Goal: Transaction & Acquisition: Purchase product/service

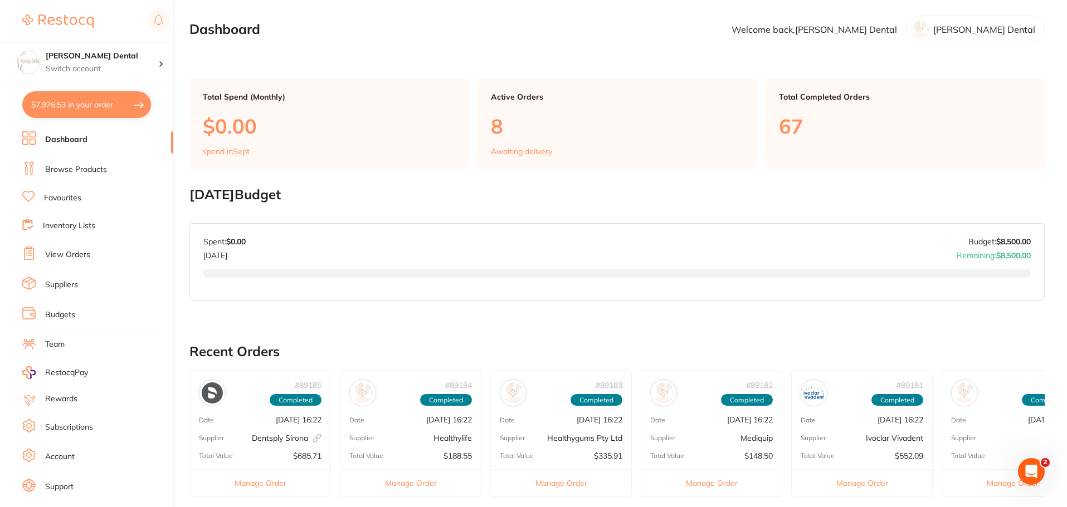
click at [118, 110] on button "$7,976.53 in your order" at bounding box center [86, 104] width 129 height 27
checkbox input "true"
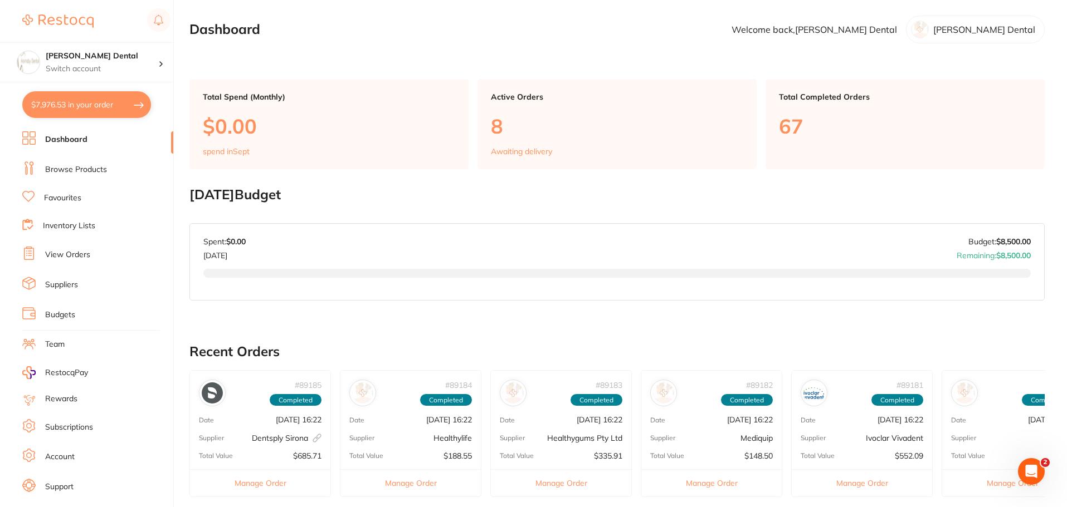
checkbox input "true"
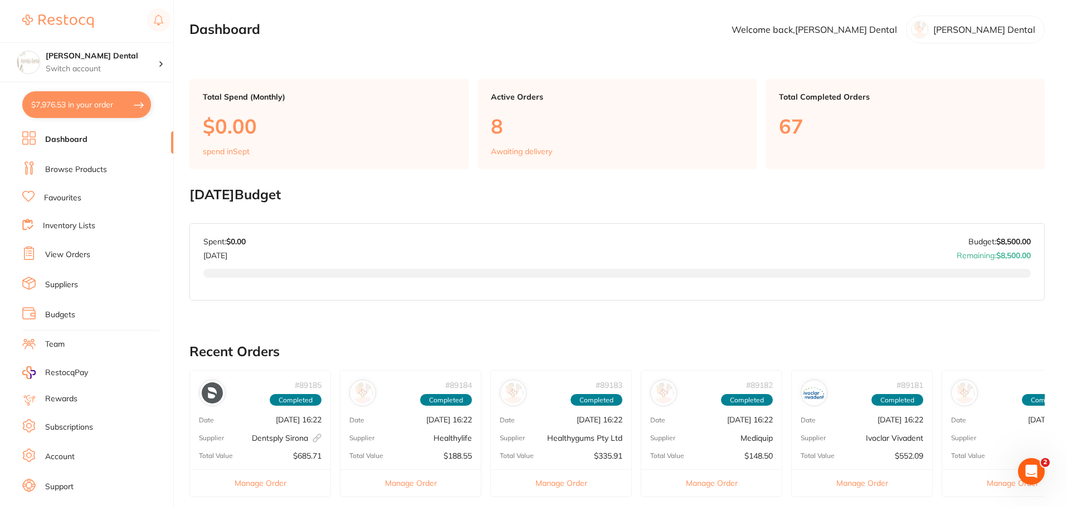
checkbox input "true"
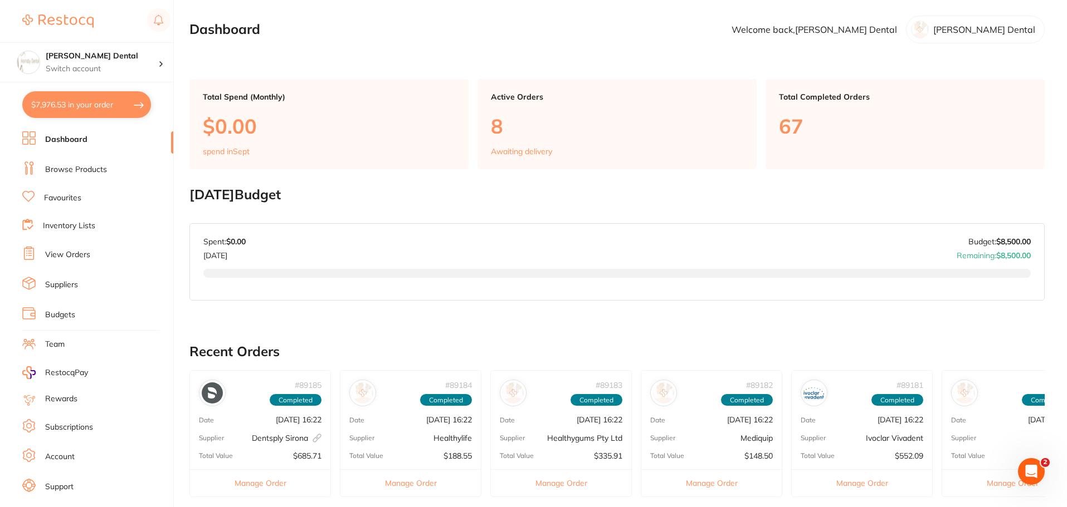
checkbox input "true"
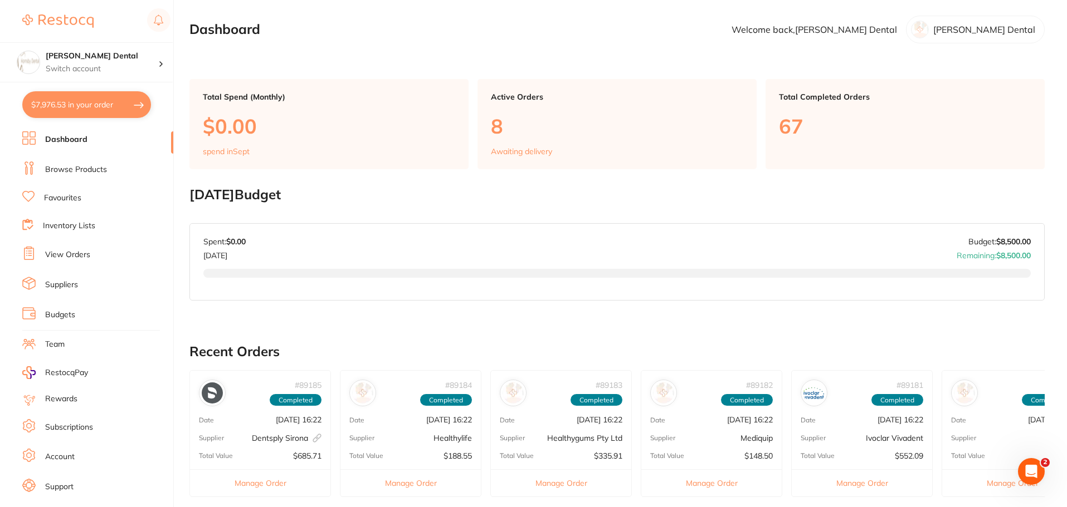
checkbox input "true"
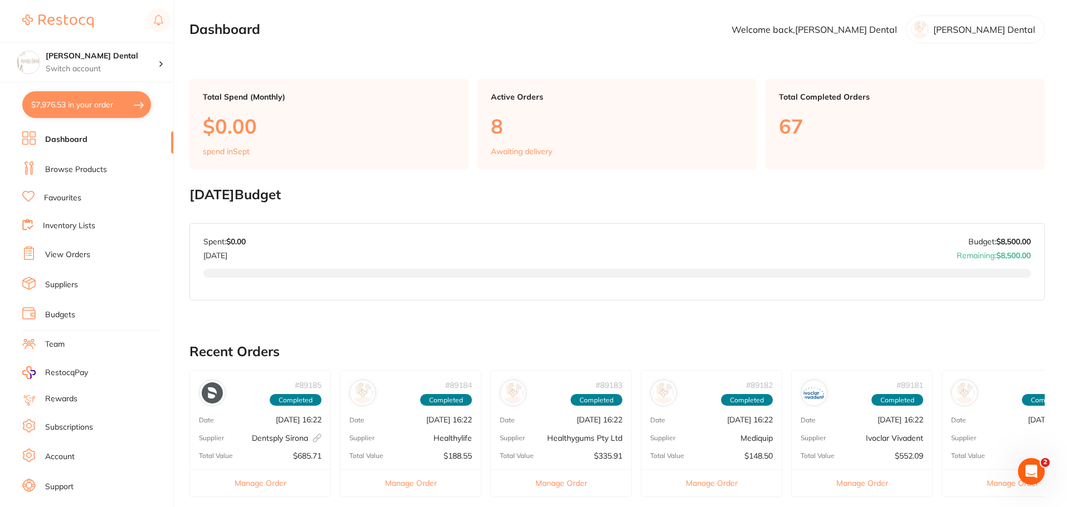
checkbox input "true"
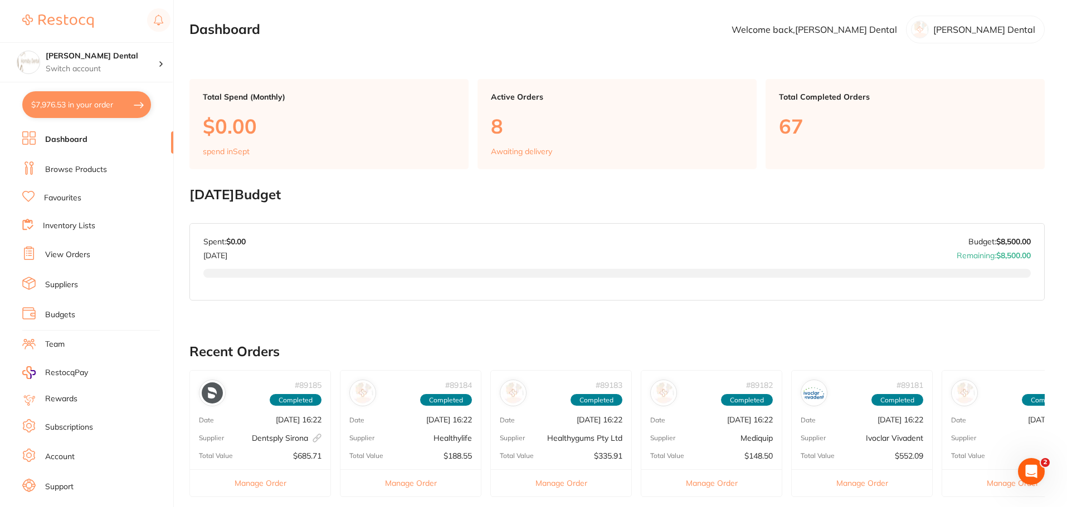
checkbox input "true"
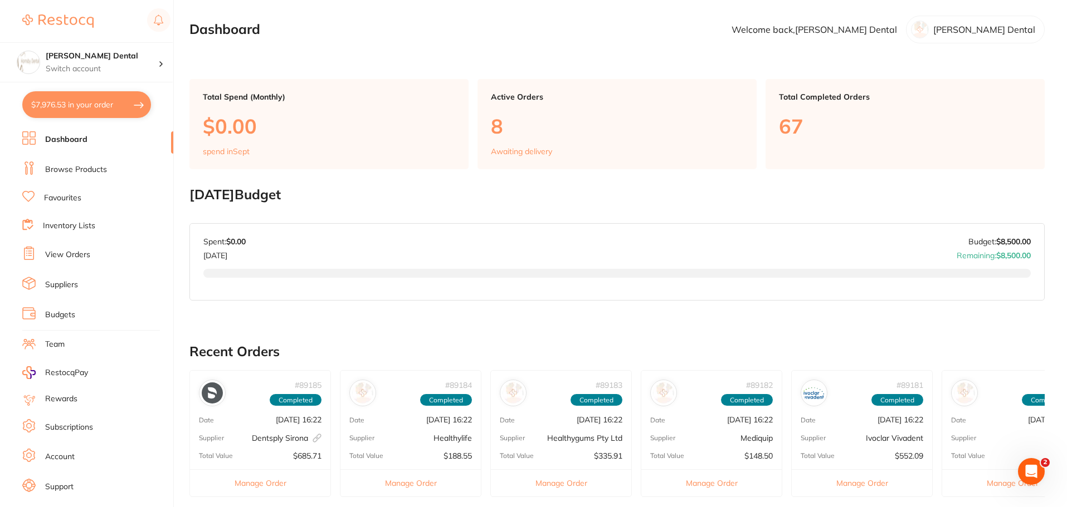
checkbox input "true"
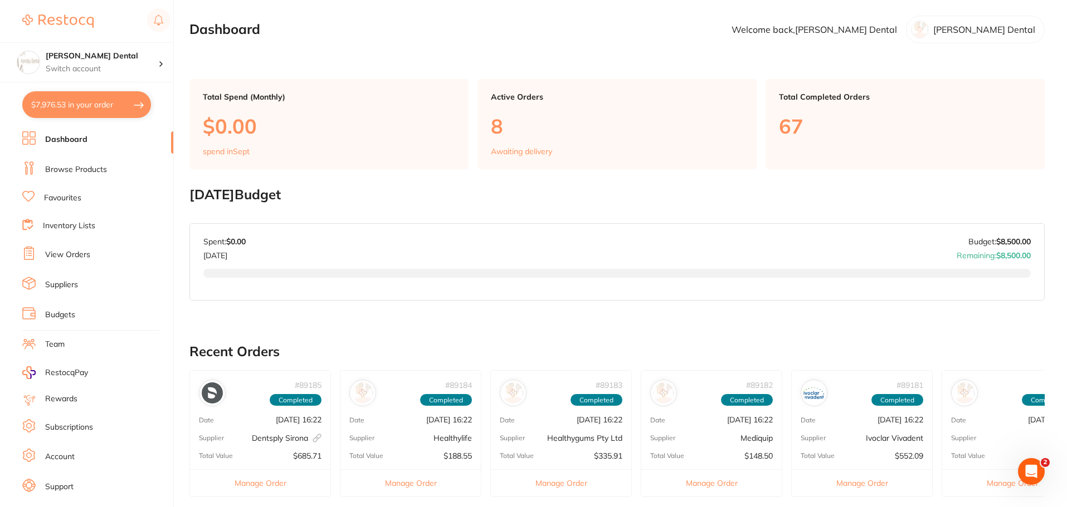
checkbox input "true"
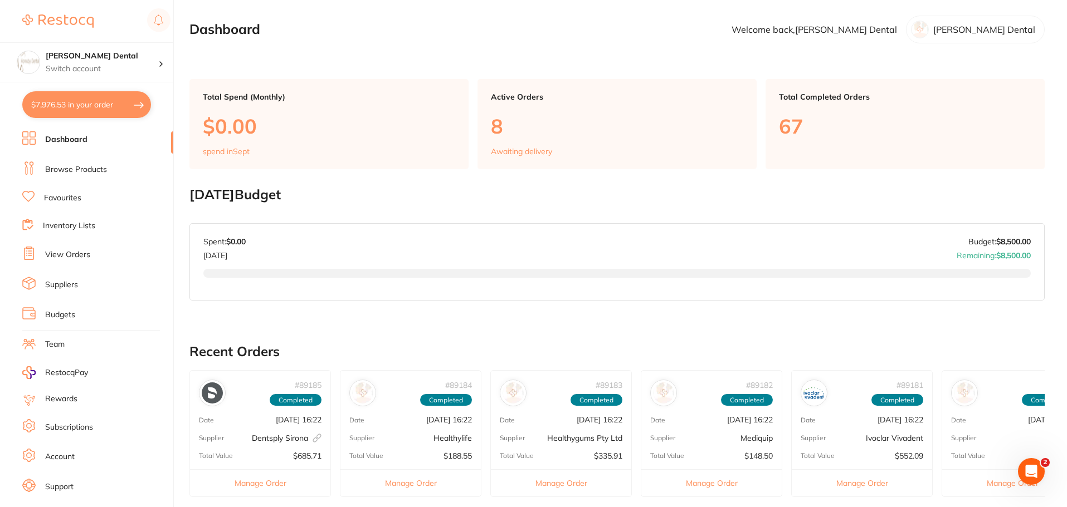
checkbox input "true"
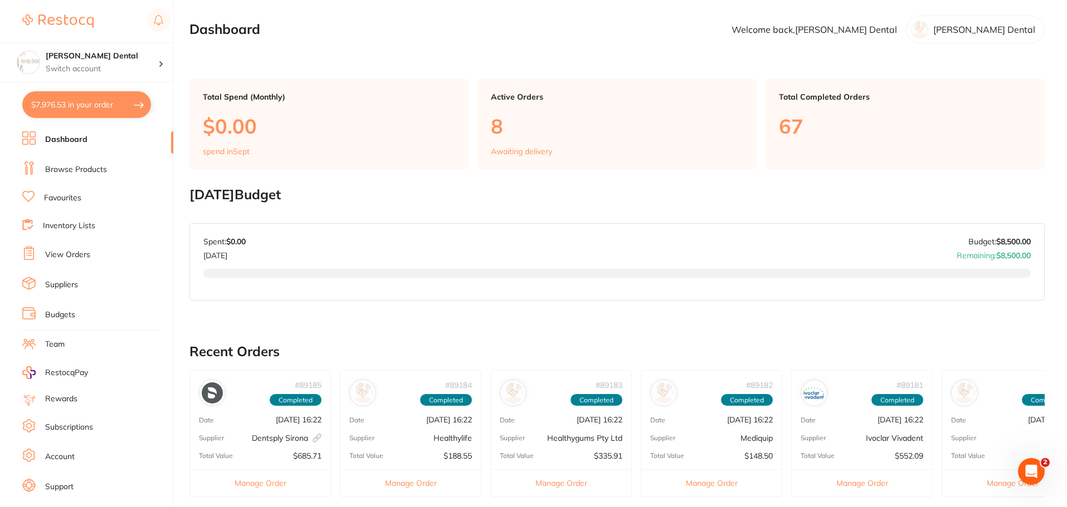
checkbox input "true"
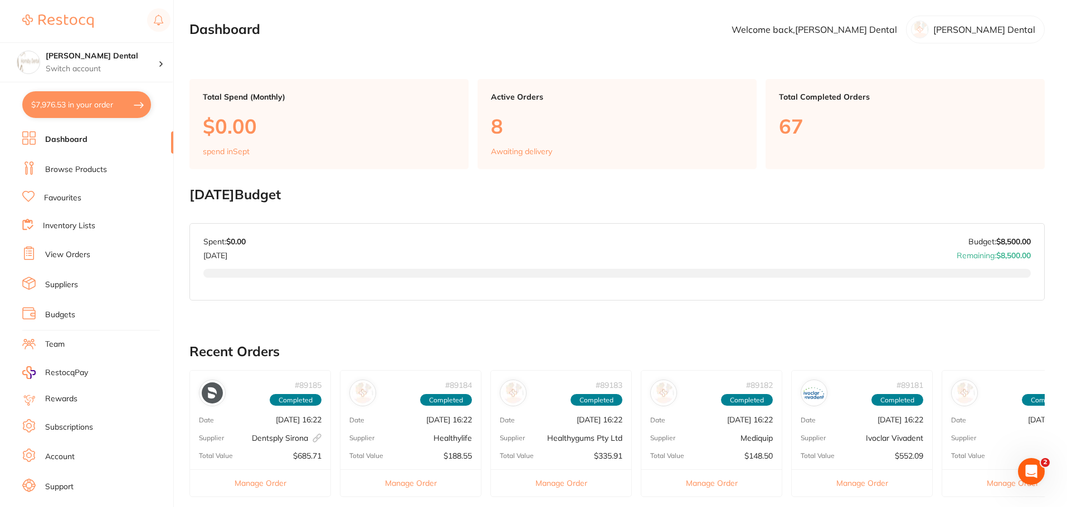
checkbox input "true"
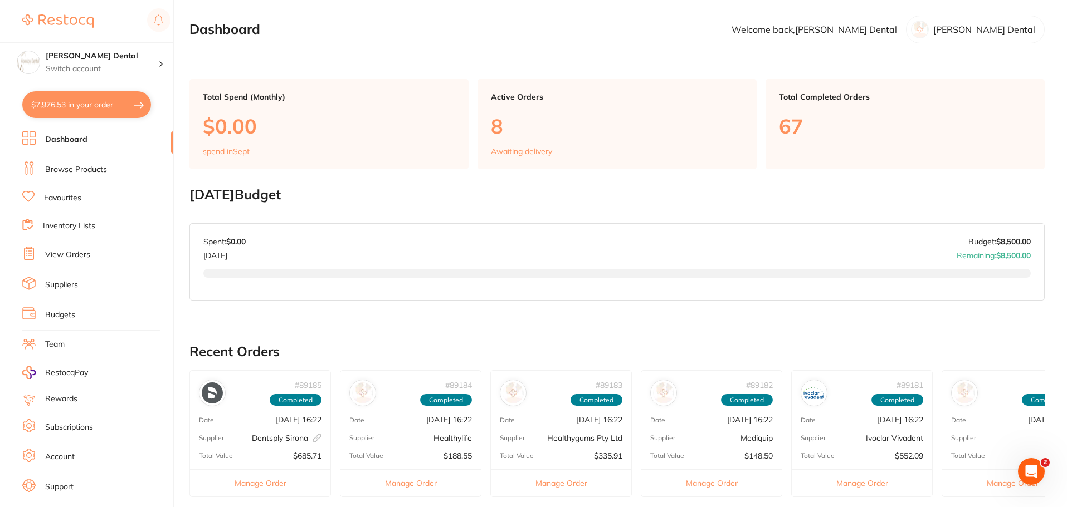
checkbox input "true"
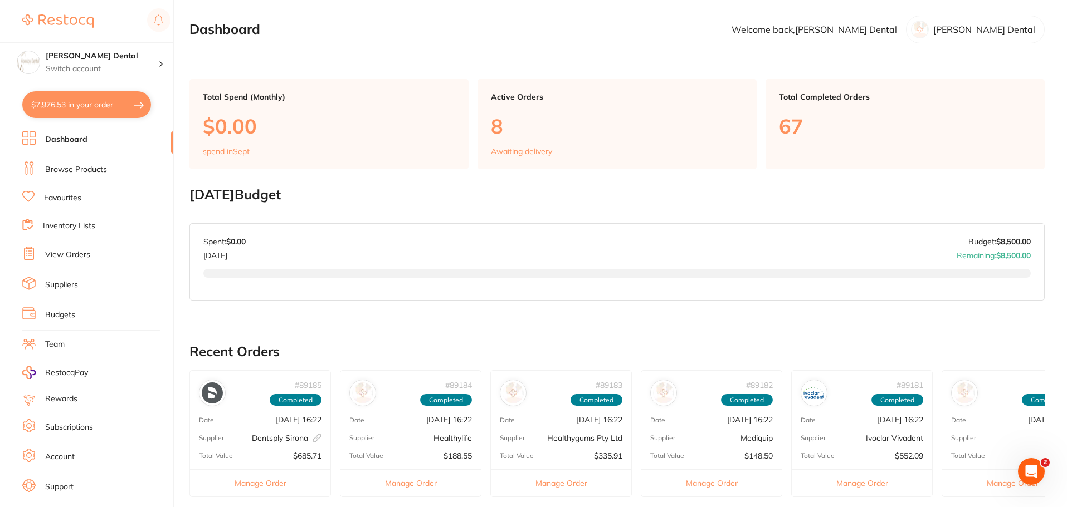
checkbox input "true"
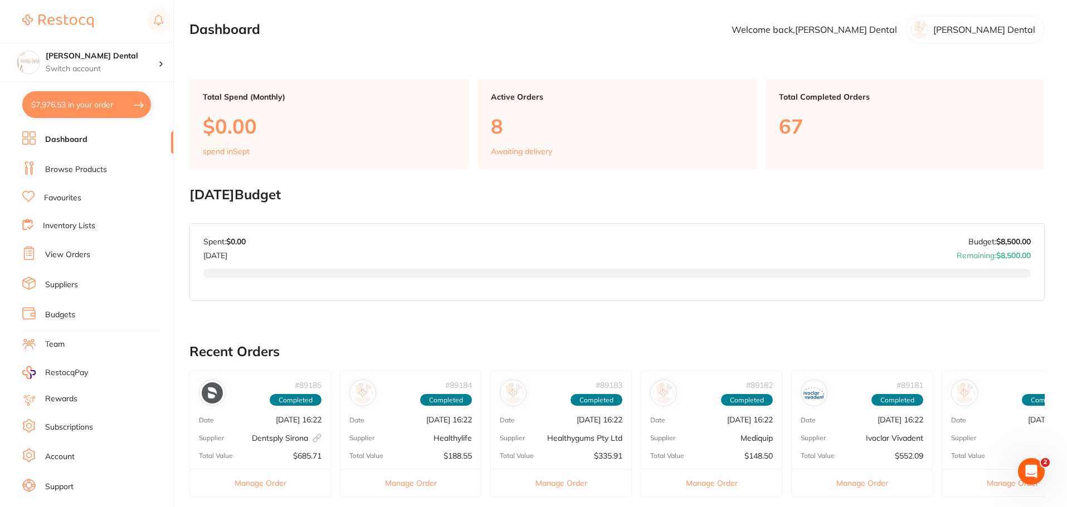
checkbox input "true"
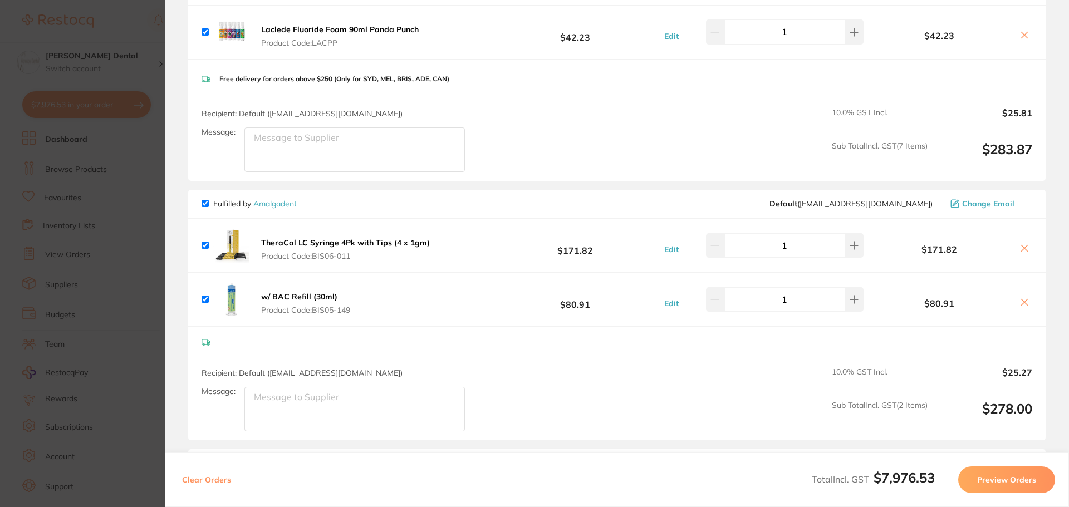
scroll to position [1448, 0]
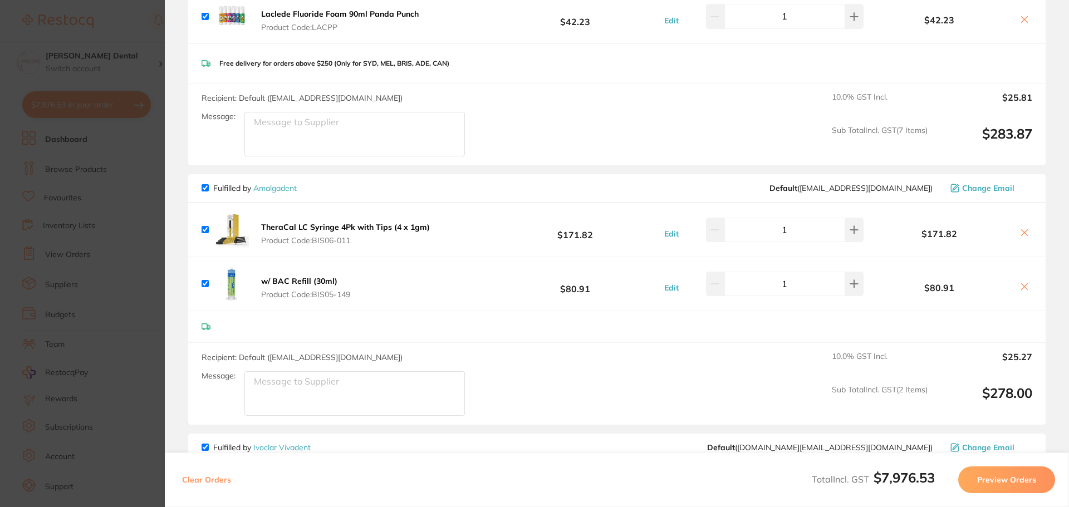
click at [1000, 481] on button "Preview Orders" at bounding box center [1007, 480] width 97 height 27
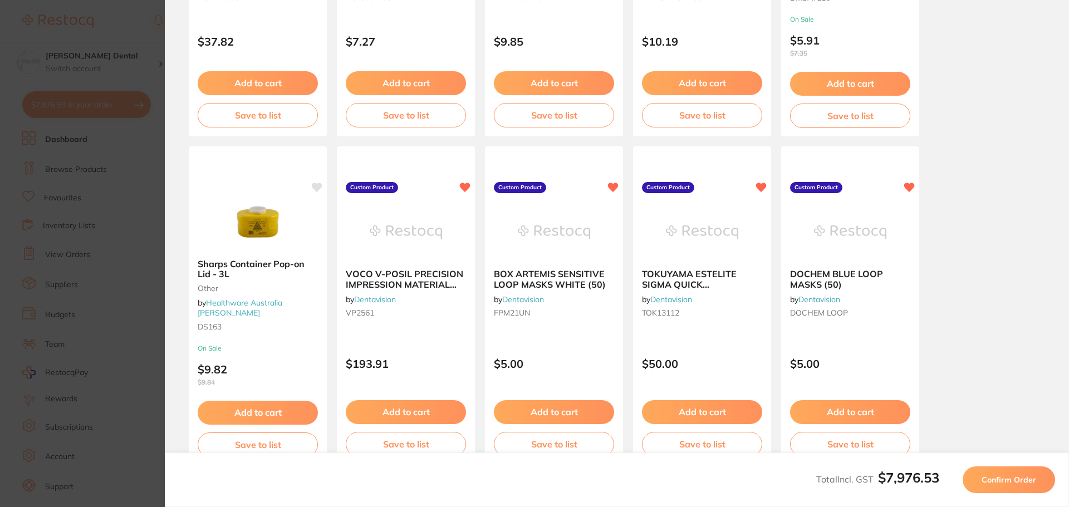
scroll to position [316, 0]
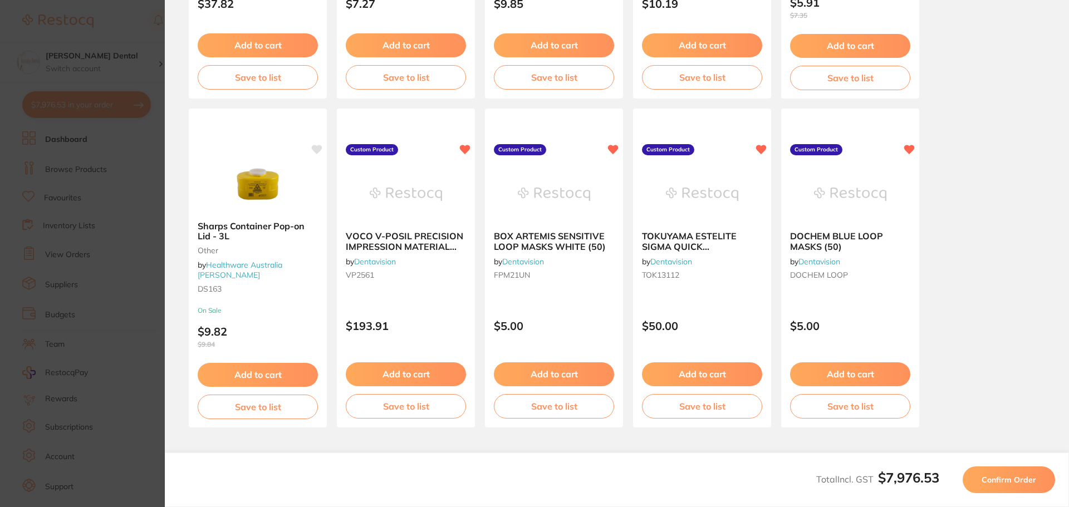
click at [1006, 471] on button "Confirm Order" at bounding box center [1009, 480] width 92 height 27
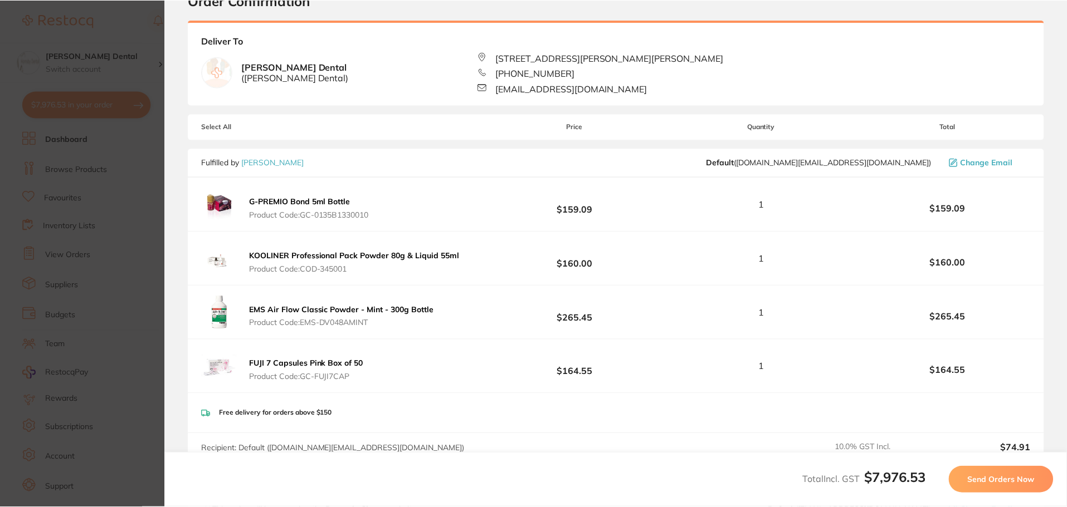
scroll to position [0, 0]
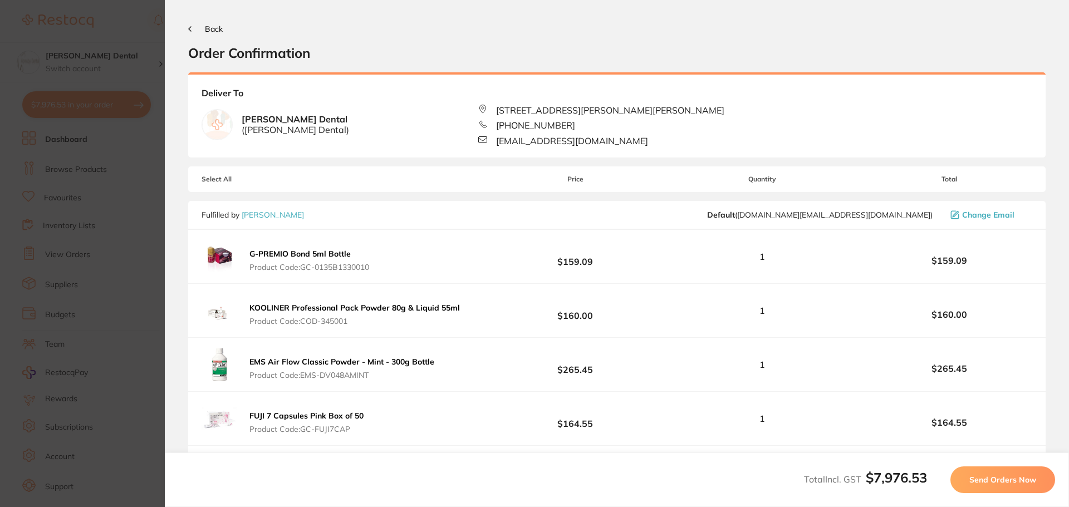
click at [974, 480] on span "Send Orders Now" at bounding box center [1003, 480] width 67 height 10
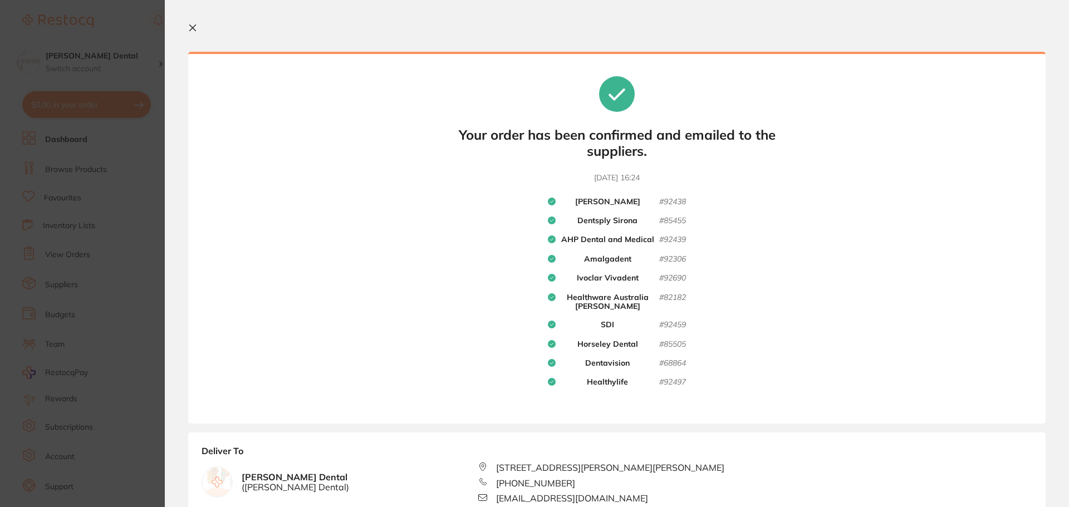
click at [190, 29] on icon at bounding box center [192, 27] width 9 height 9
